Goal: Task Accomplishment & Management: Use online tool/utility

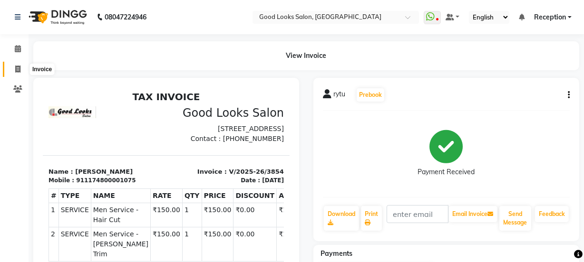
click at [18, 70] on icon at bounding box center [17, 69] width 5 height 7
select select "service"
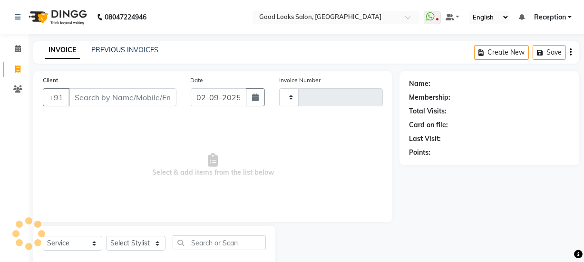
scroll to position [24, 0]
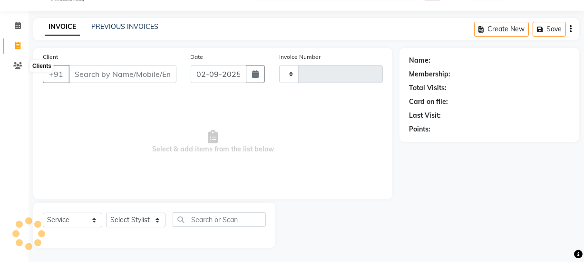
type input "8"
type input "3855"
select select "4230"
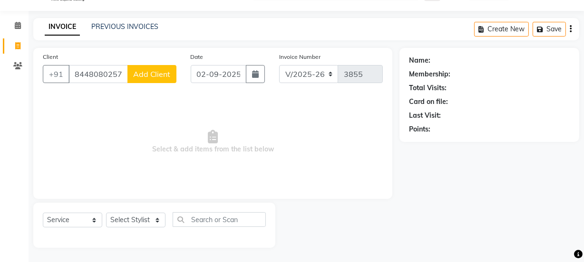
type input "8448080257"
click at [106, 75] on input "8448080257" at bounding box center [97, 74] width 59 height 18
